Goal: Task Accomplishment & Management: Use online tool/utility

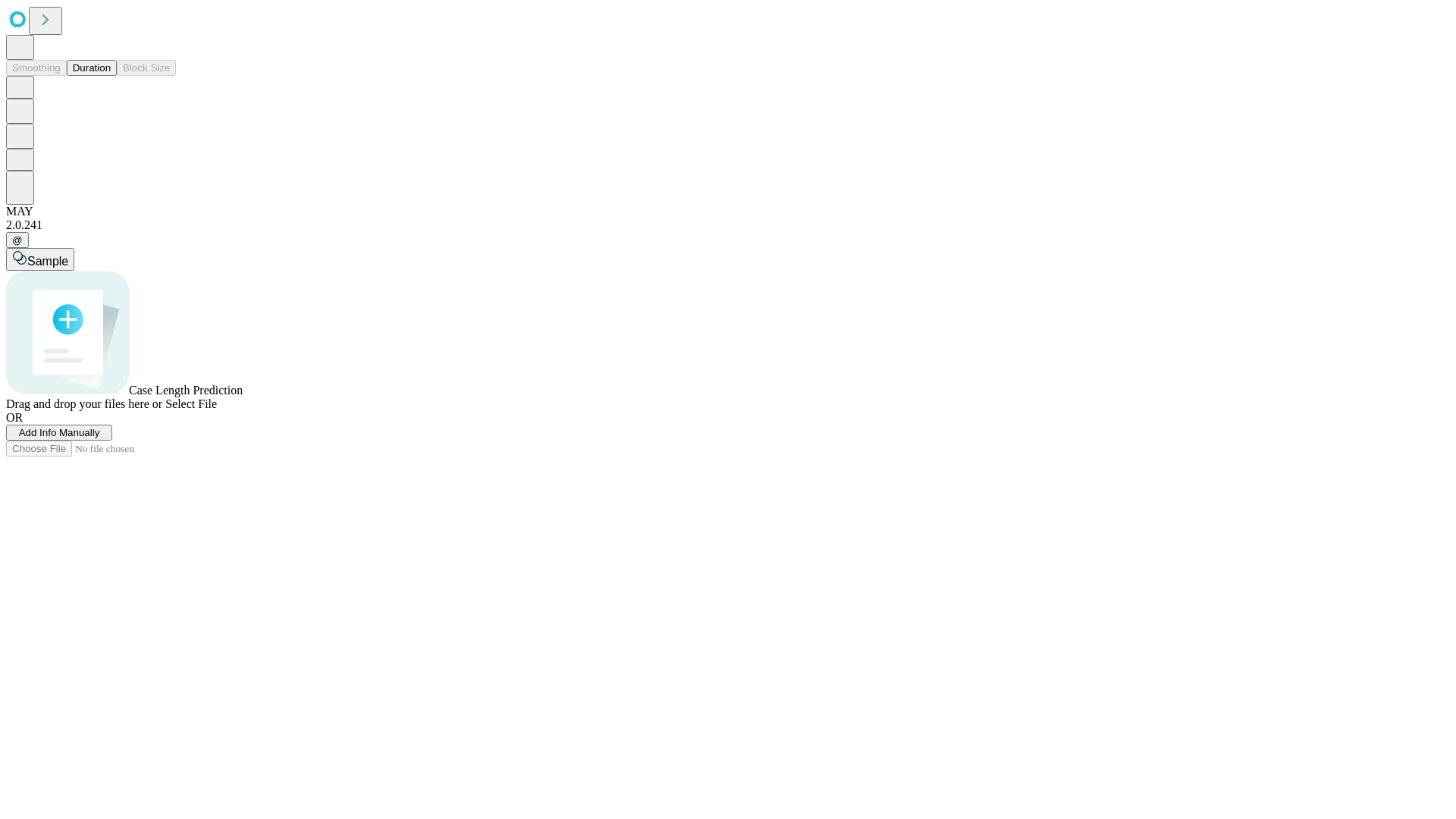
click at [110, 76] on button "Duration" at bounding box center [91, 67] width 50 height 16
click at [100, 439] on span "Add Info Manually" at bounding box center [59, 432] width 81 height 11
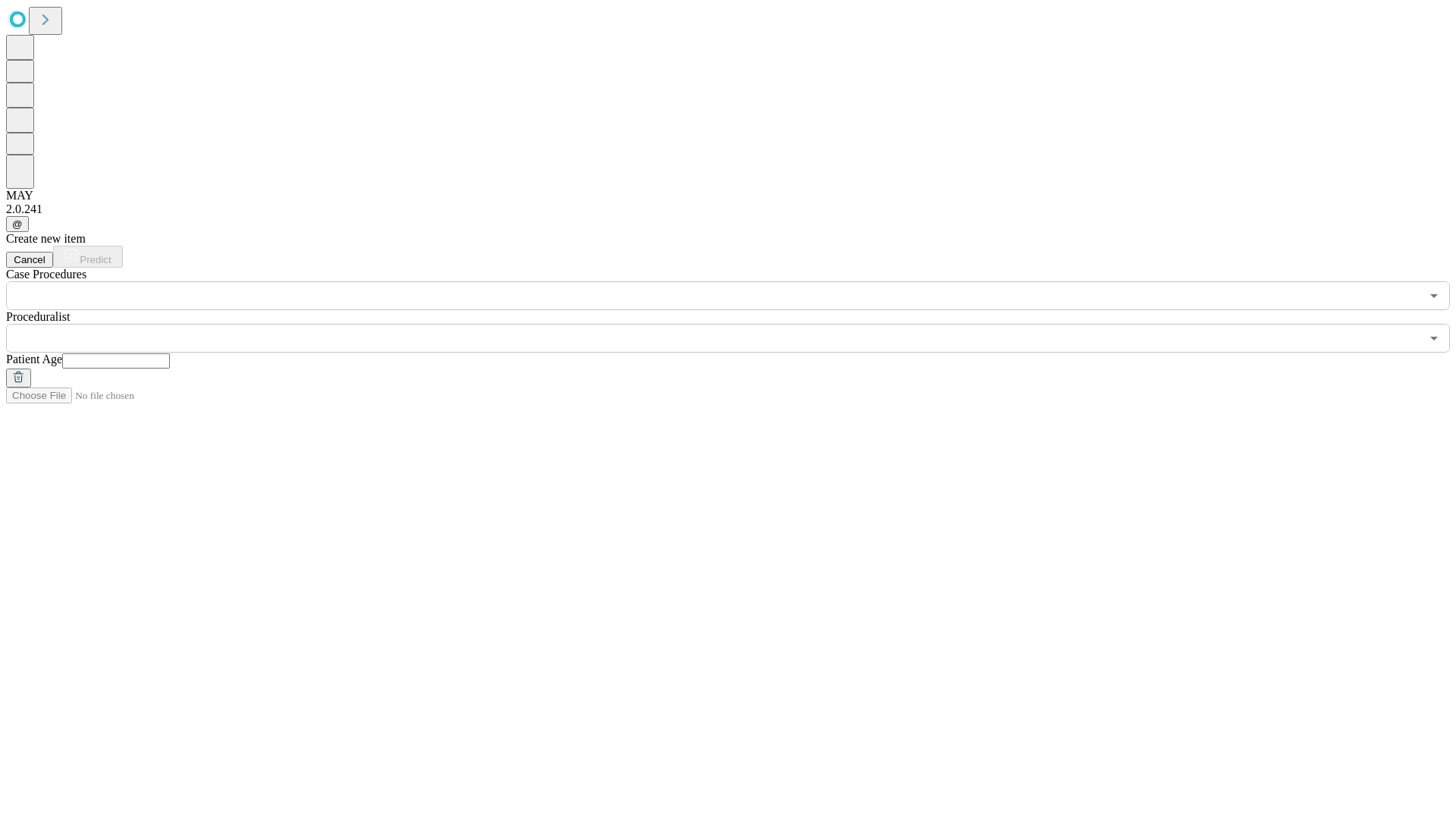
click at [170, 353] on input "text" at bounding box center [116, 360] width 108 height 16
type input "**"
